Goal: Task Accomplishment & Management: Manage account settings

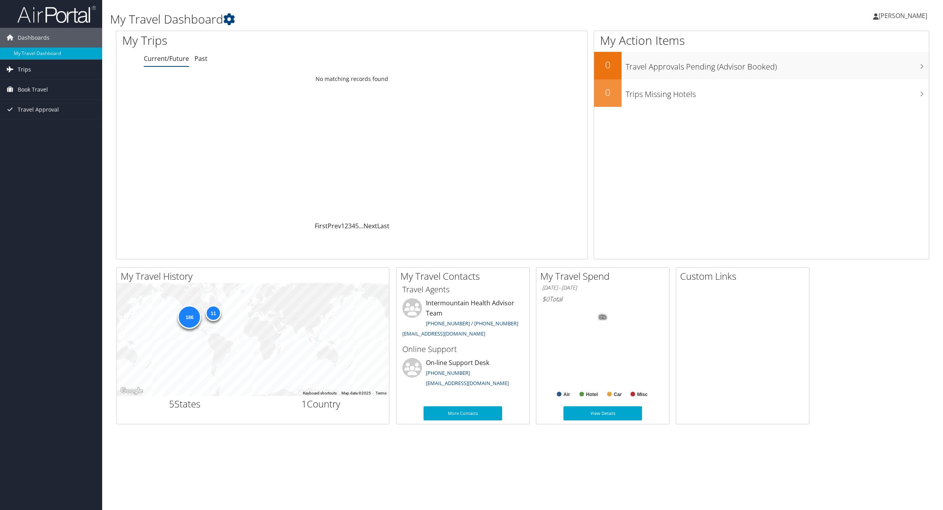
click at [24, 70] on span "Trips" at bounding box center [24, 70] width 13 height 20
click at [35, 85] on link "Current/Future Trips" at bounding box center [51, 85] width 102 height 12
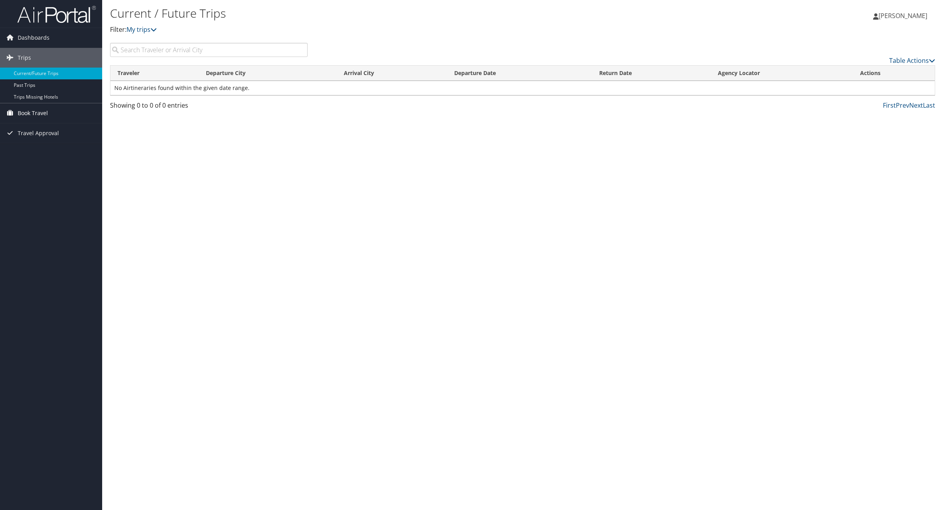
click at [30, 114] on span "Book Travel" at bounding box center [33, 113] width 30 height 20
click at [44, 157] on link "Book/Manage Online Trips" at bounding box center [51, 153] width 102 height 12
